Goal: Task Accomplishment & Management: Use online tool/utility

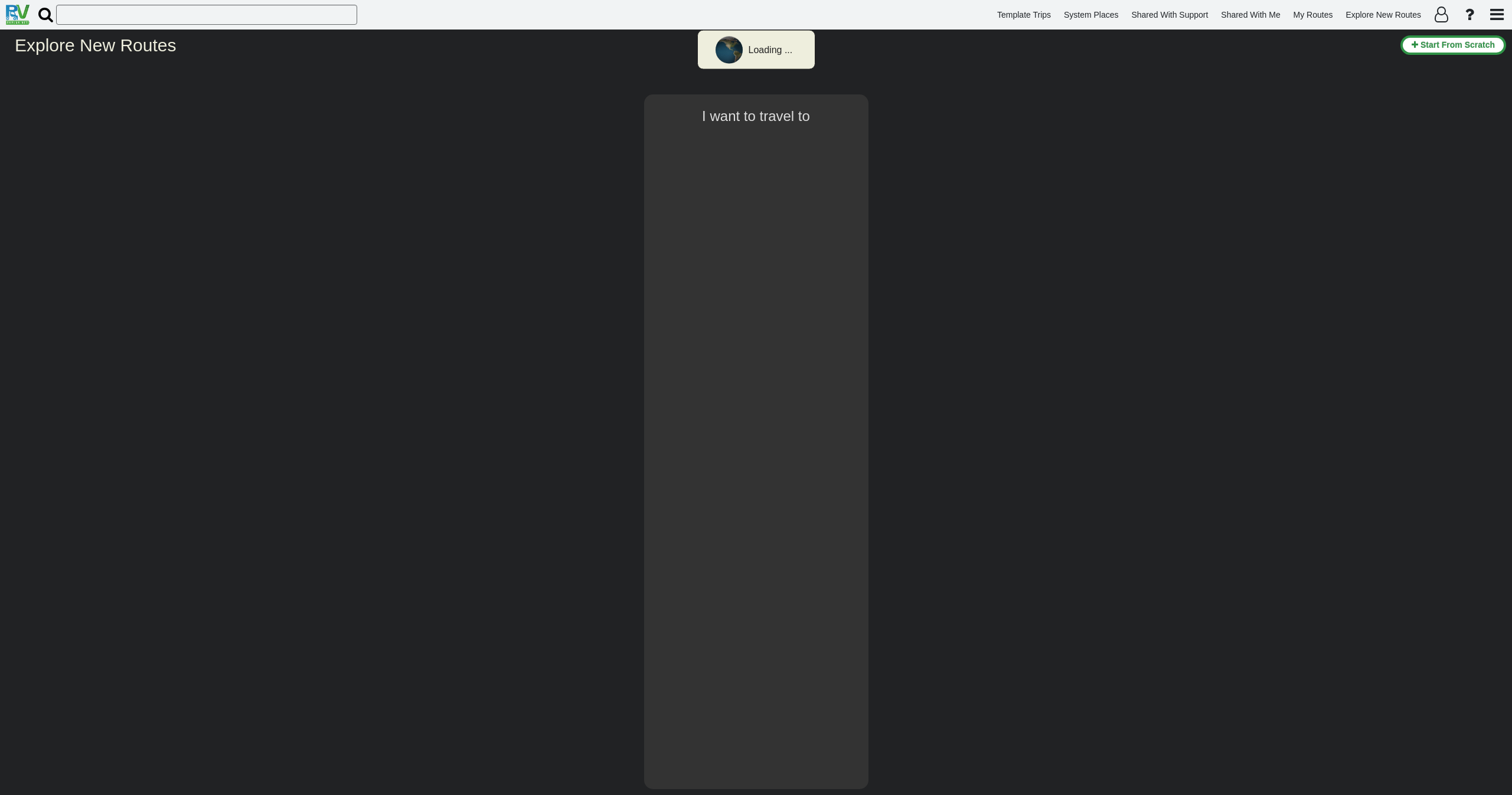
select select "number:1"
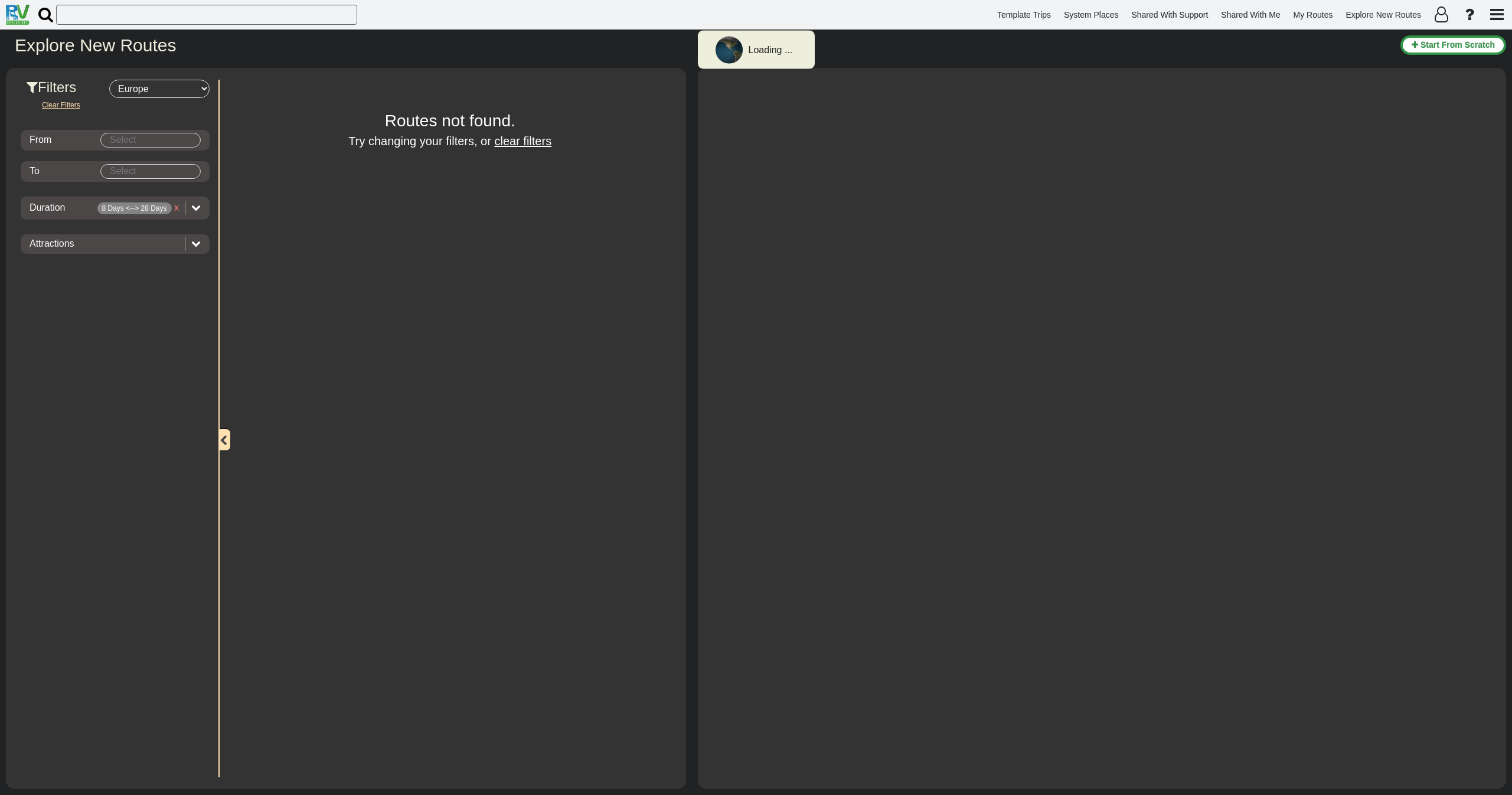
type input "[GEOGRAPHIC_DATA]"
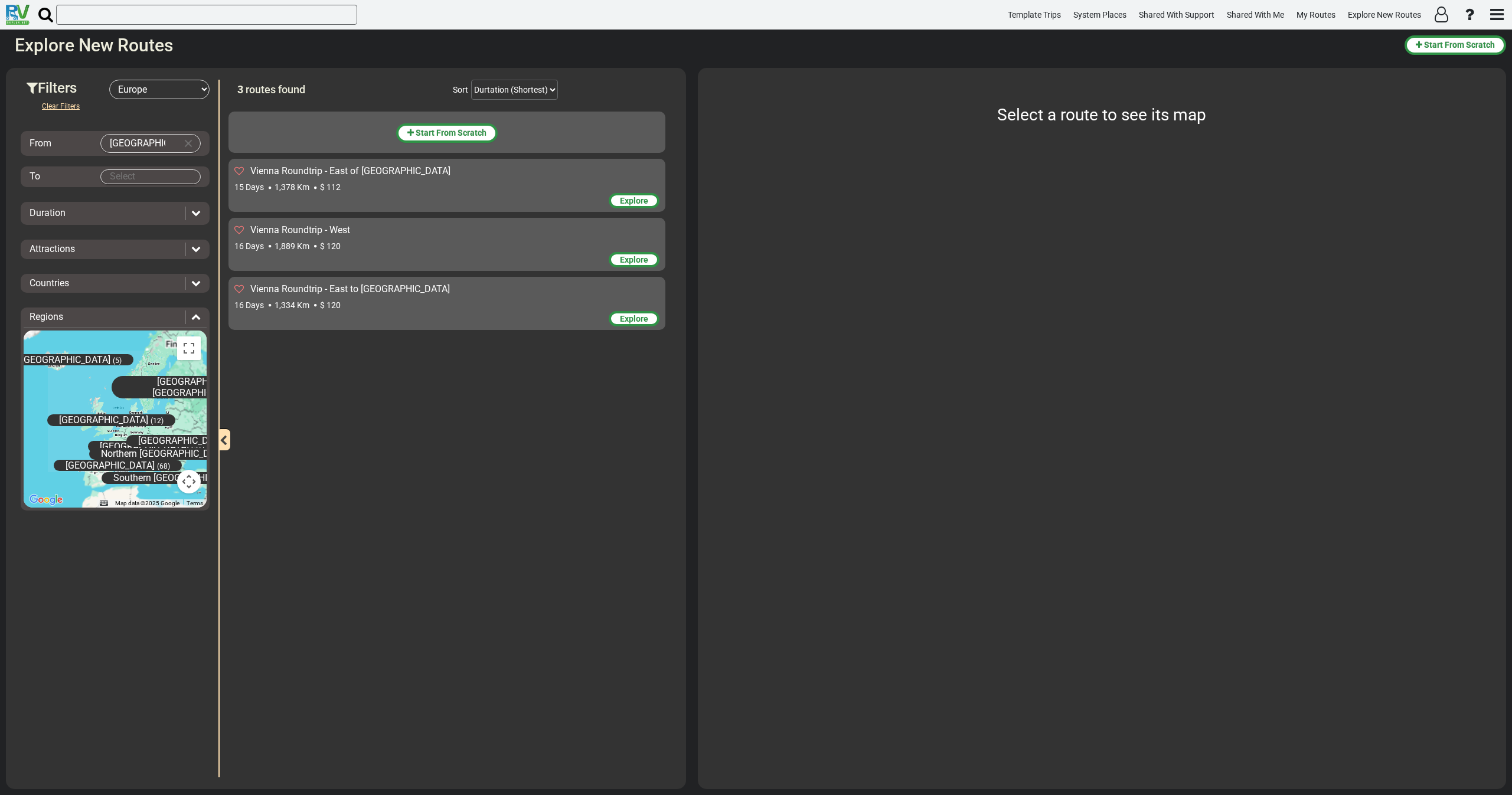
click at [194, 90] on select "-- Select Destination -- [GEOGRAPHIC_DATA] [GEOGRAPHIC_DATA] [GEOGRAPHIC_DATA] …" at bounding box center [159, 89] width 100 height 19
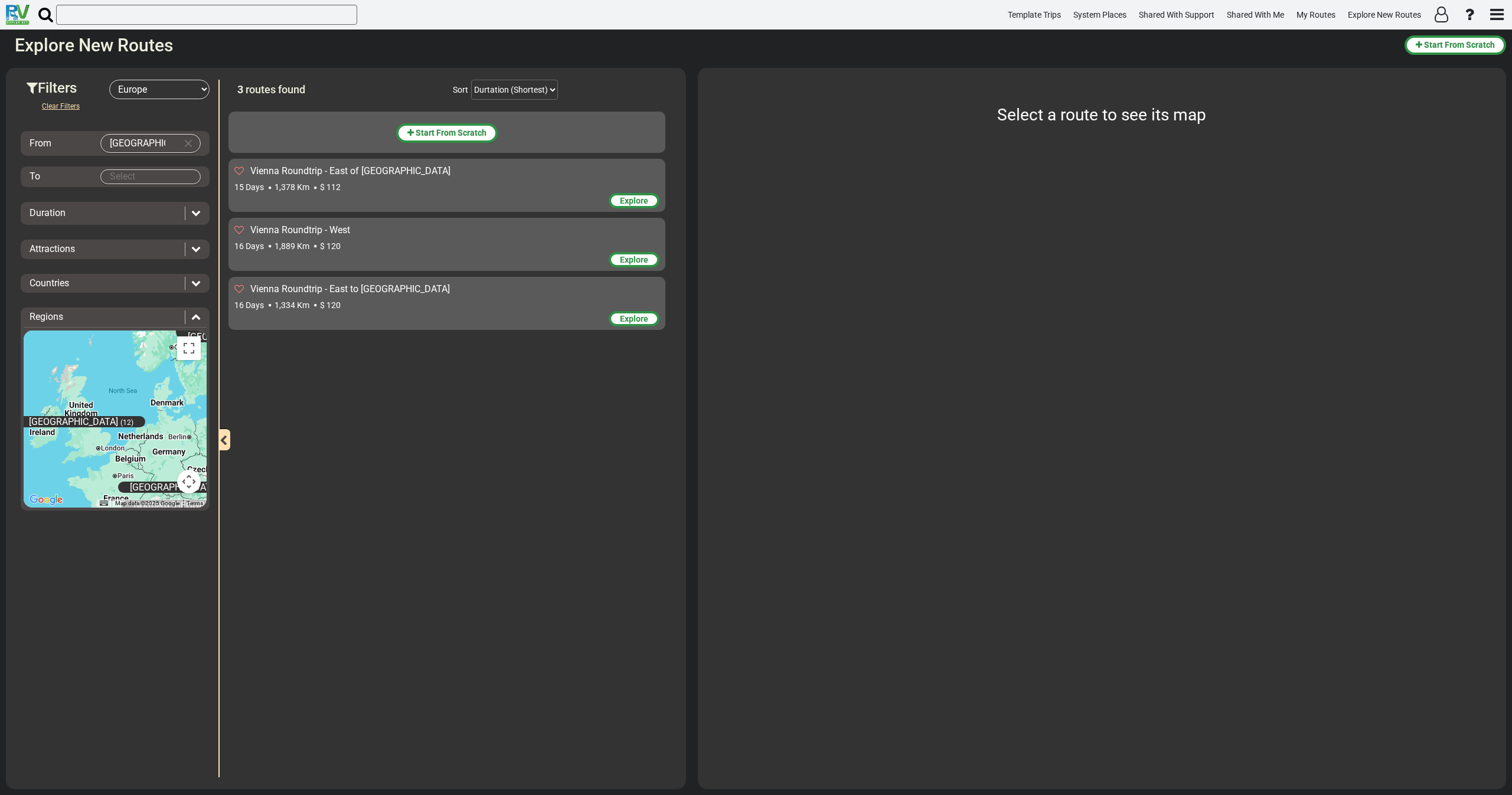
select select "number:2"
click at [109, 80] on select "-- Select Destination -- [GEOGRAPHIC_DATA] [GEOGRAPHIC_DATA] [GEOGRAPHIC_DATA] …" at bounding box center [159, 89] width 100 height 19
click at [147, 124] on body "Loading ... Template Trips System Places Shared With Support Shared With Me My …" at bounding box center [756, 397] width 1512 height 795
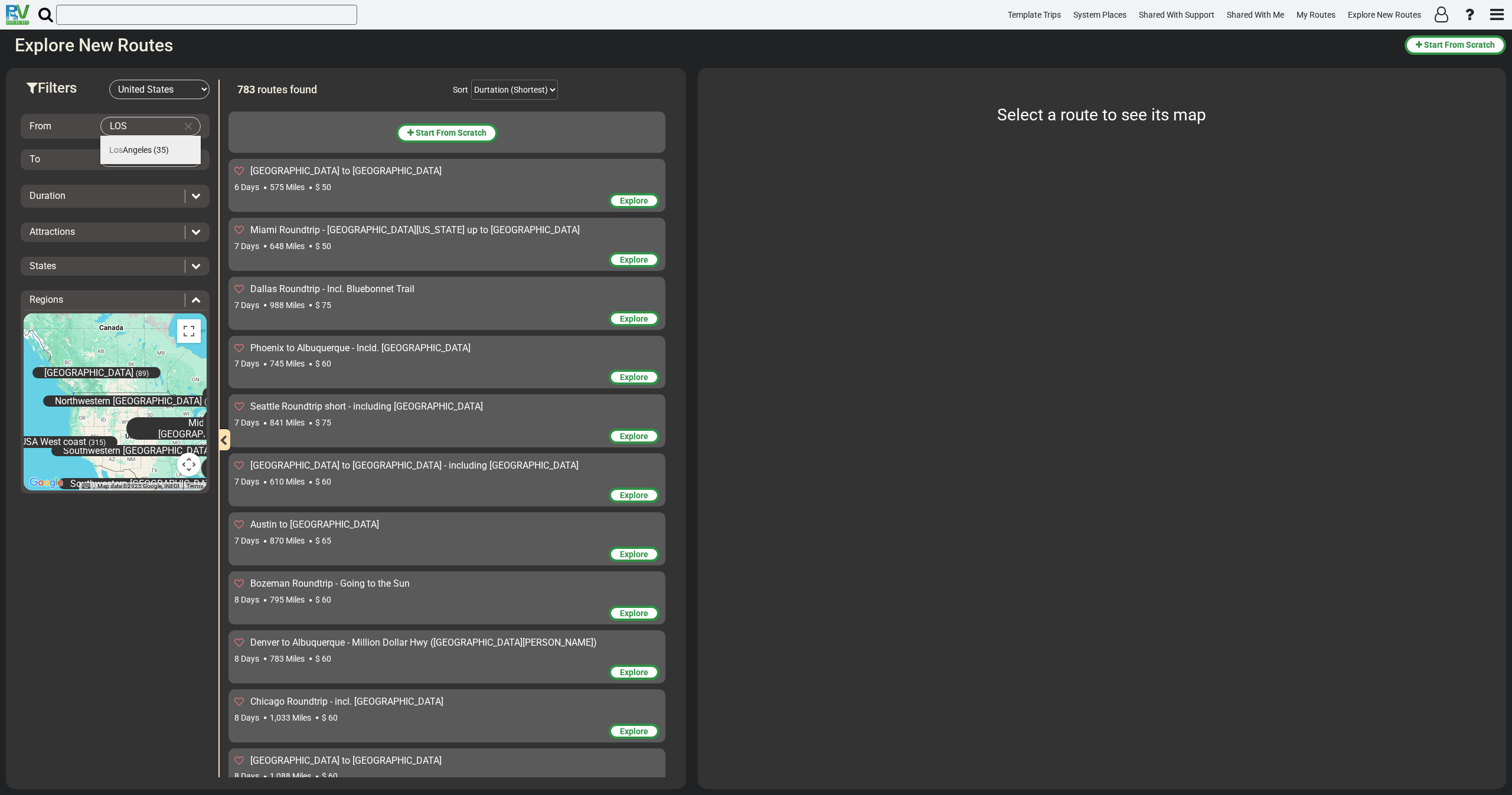
click at [152, 148] on span "[GEOGRAPHIC_DATA]" at bounding box center [131, 150] width 42 height 9
type input "[GEOGRAPHIC_DATA]"
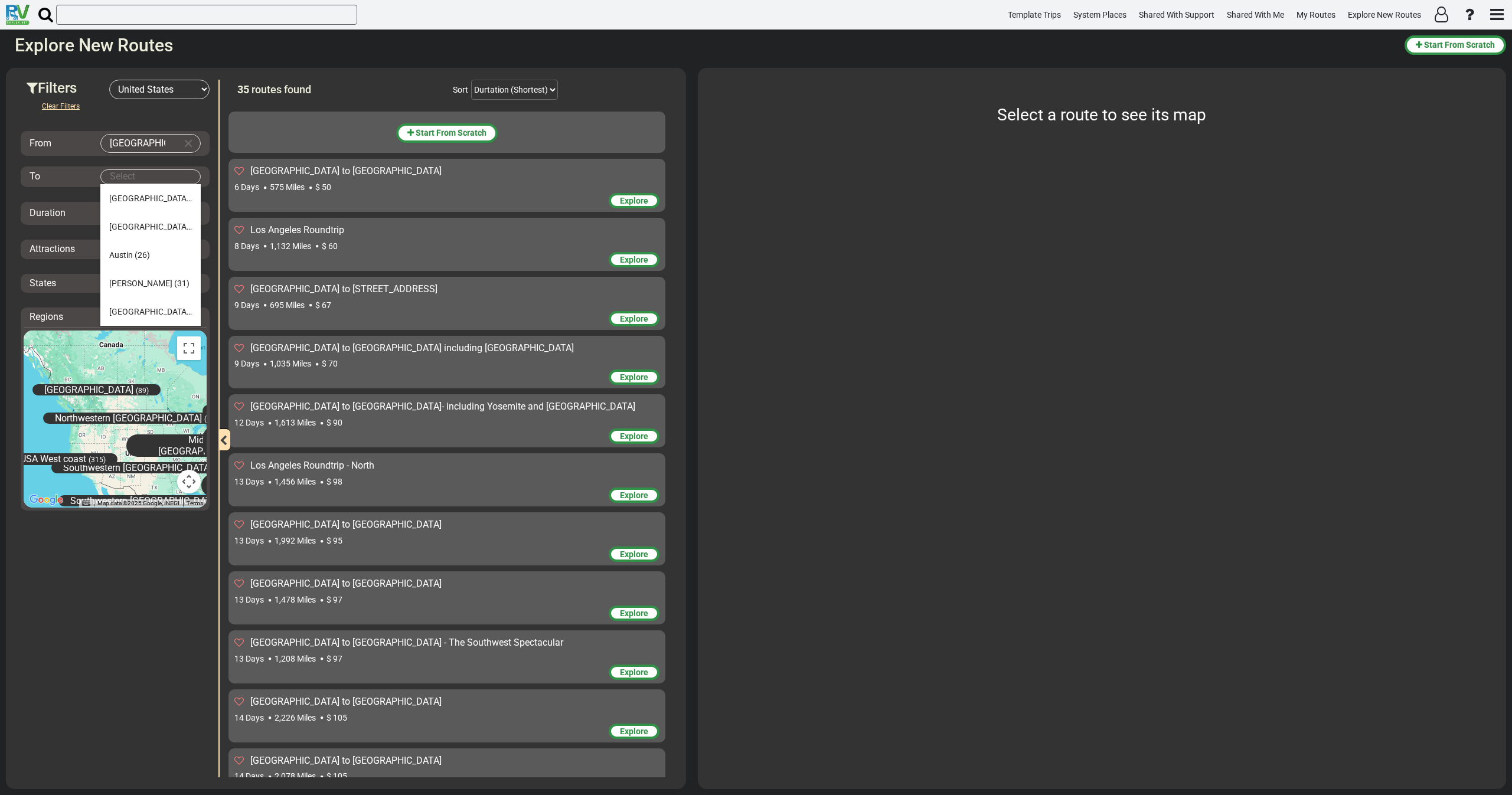
click at [153, 172] on body "Template Trips System Places Shared With Support Shared With Me My Routes Explo…" at bounding box center [756, 397] width 1512 height 795
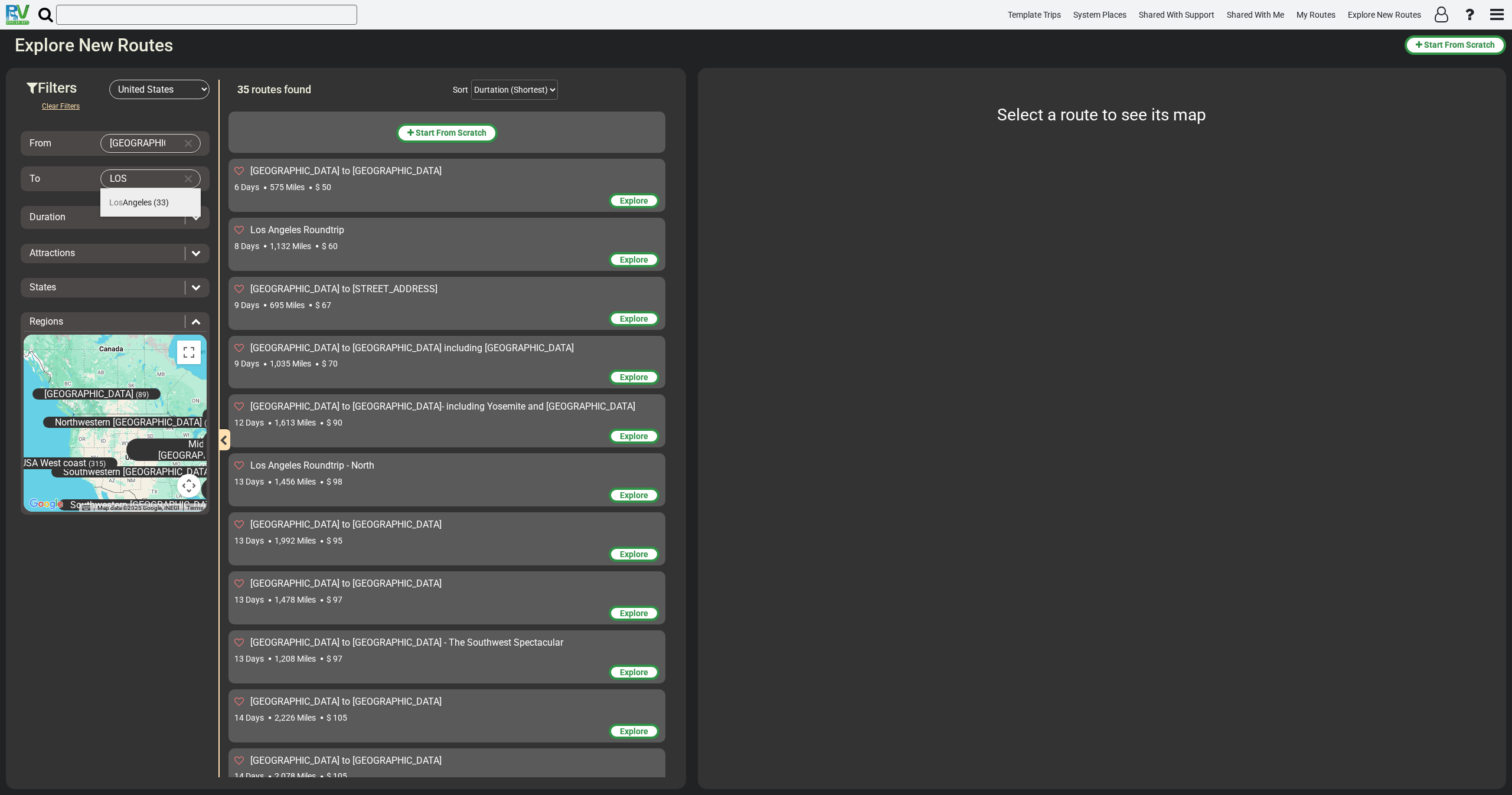
click at [151, 205] on span "[GEOGRAPHIC_DATA]" at bounding box center [131, 202] width 42 height 9
type input "[GEOGRAPHIC_DATA]"
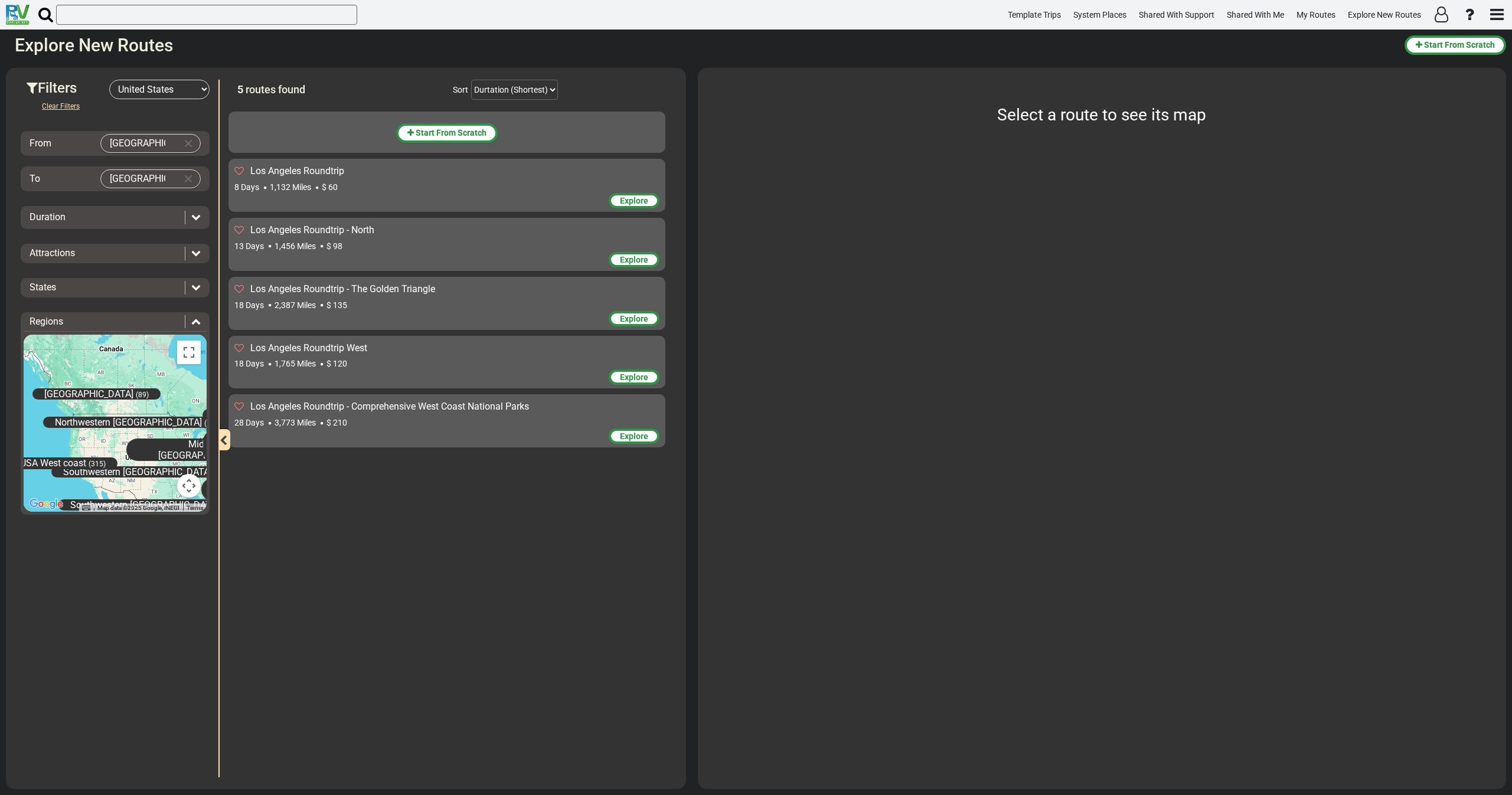
click at [316, 361] on span "1,765 Miles" at bounding box center [295, 363] width 41 height 9
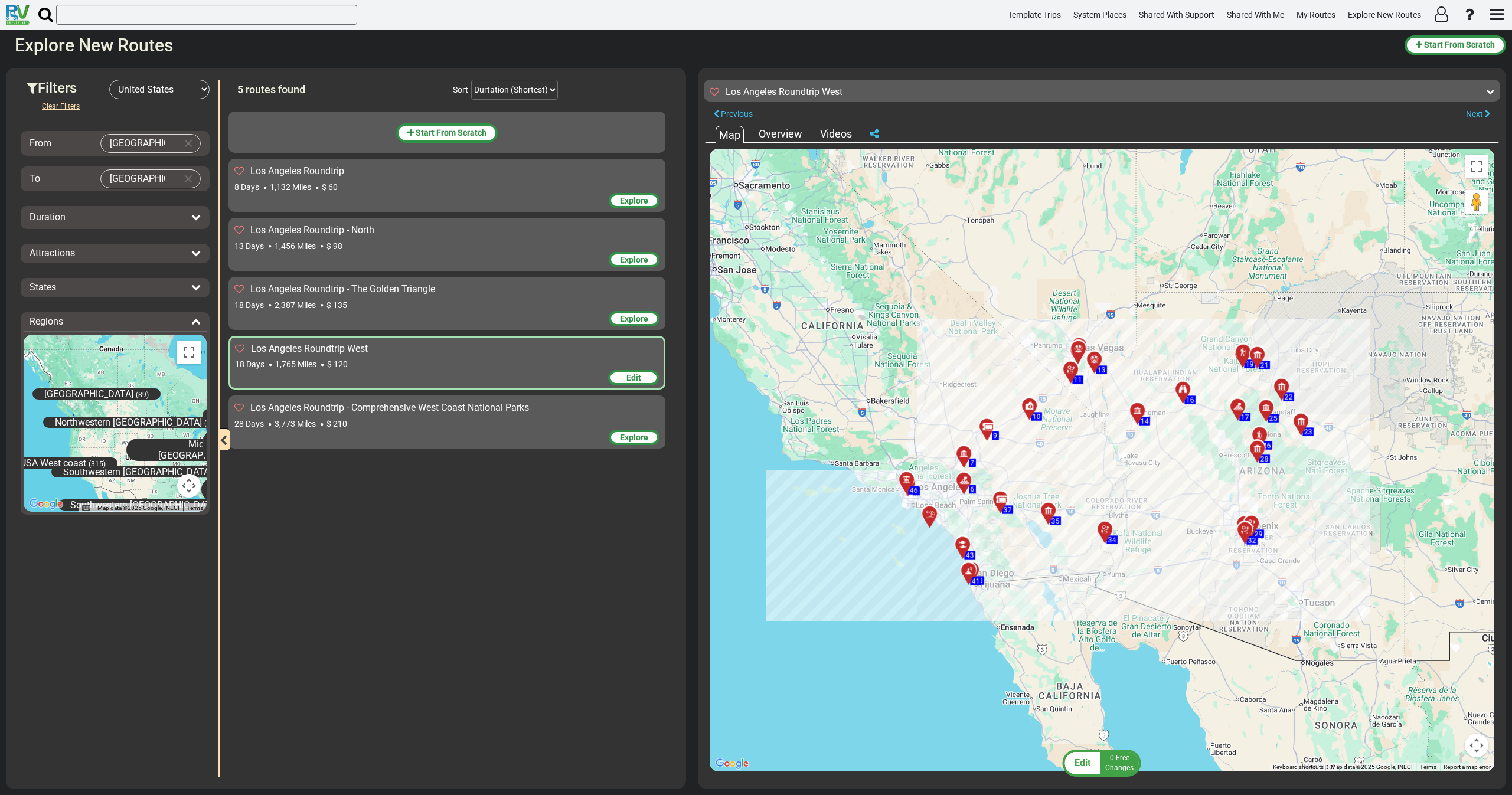
click at [397, 307] on div "18 Days 2,387 Miles $ 135" at bounding box center [447, 305] width 425 height 12
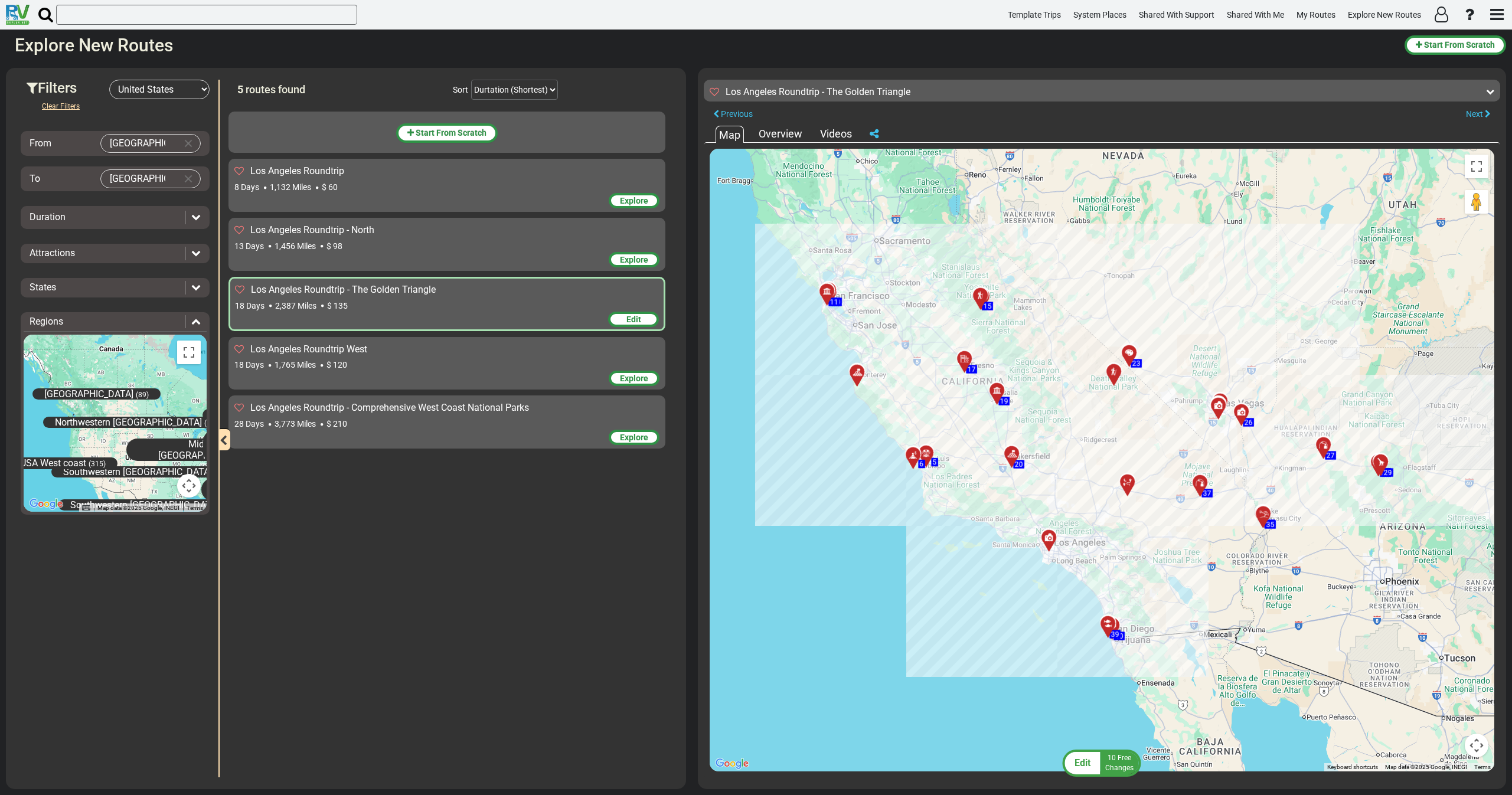
click at [390, 361] on div "18 Days 1,765 Miles $ 120" at bounding box center [447, 365] width 425 height 12
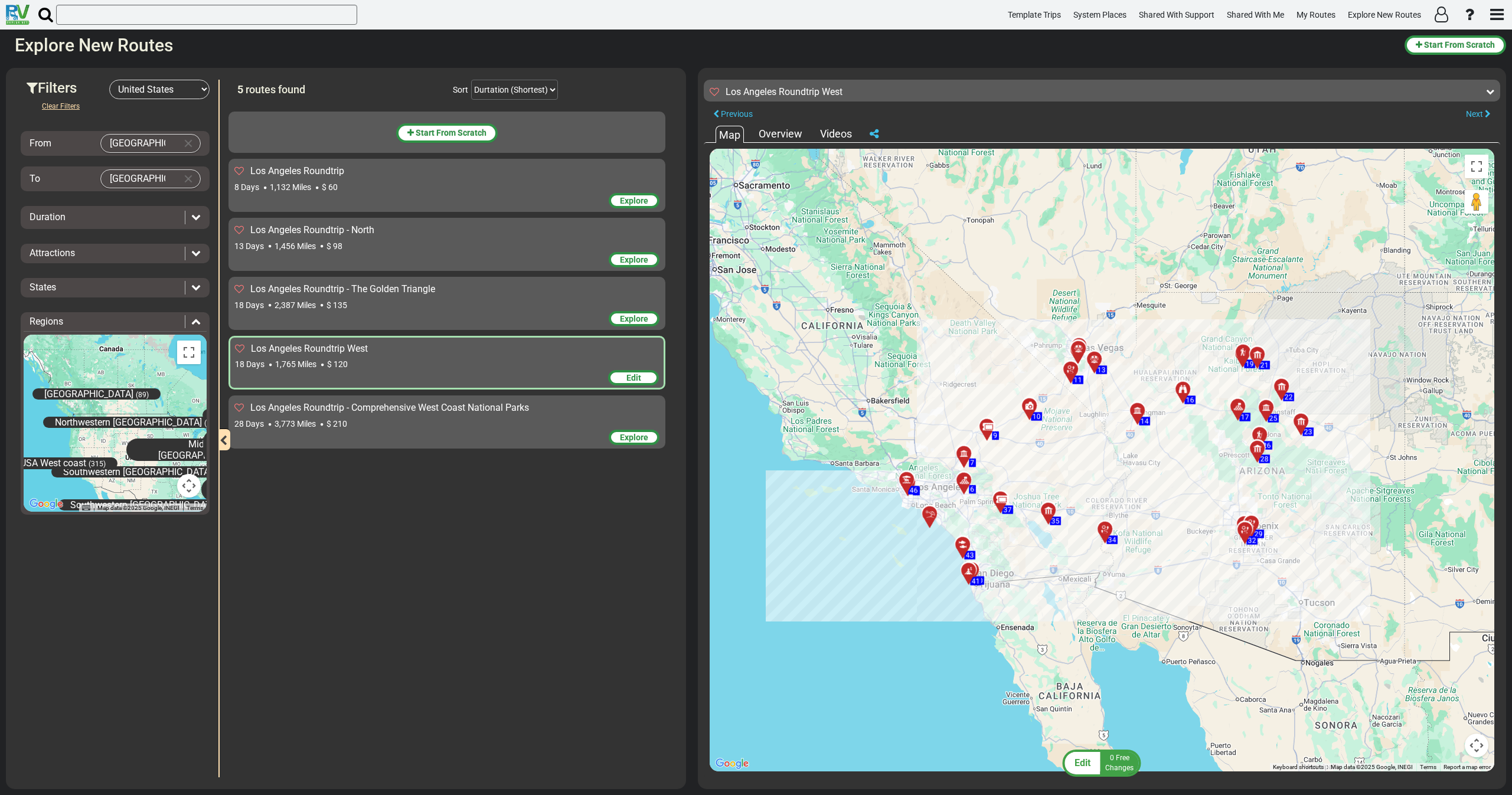
click at [308, 316] on div "Explore" at bounding box center [447, 320] width 425 height 18
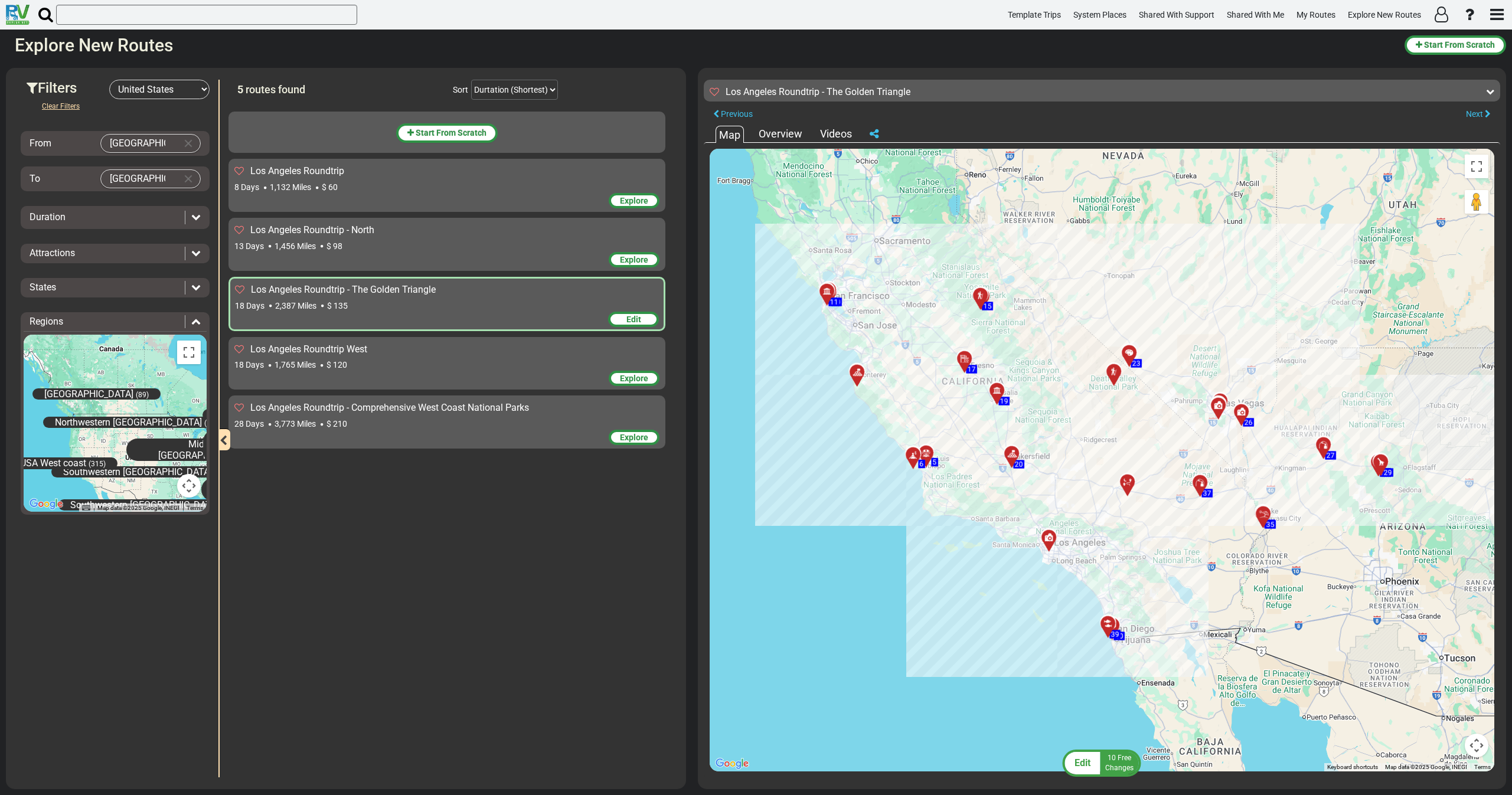
click at [874, 135] on icon at bounding box center [874, 134] width 9 height 11
